Goal: Task Accomplishment & Management: Complete application form

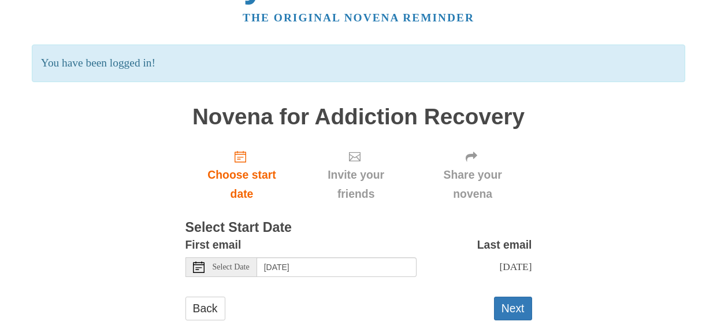
scroll to position [86, 0]
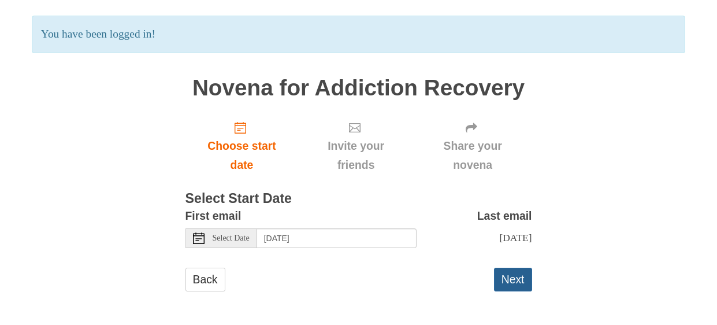
click at [511, 287] on button "Next" at bounding box center [513, 280] width 38 height 24
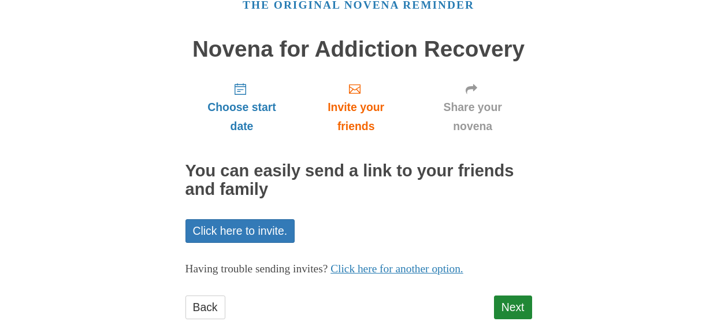
scroll to position [86, 0]
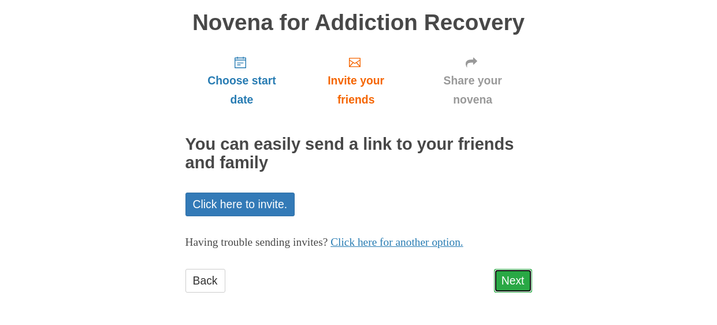
click at [508, 282] on link "Next" at bounding box center [513, 281] width 38 height 24
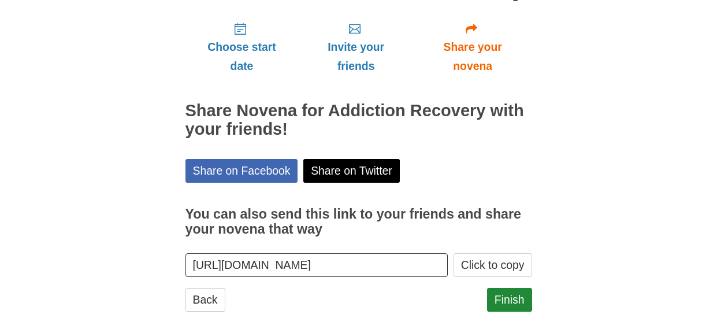
scroll to position [139, 0]
